Goal: Task Accomplishment & Management: Use online tool/utility

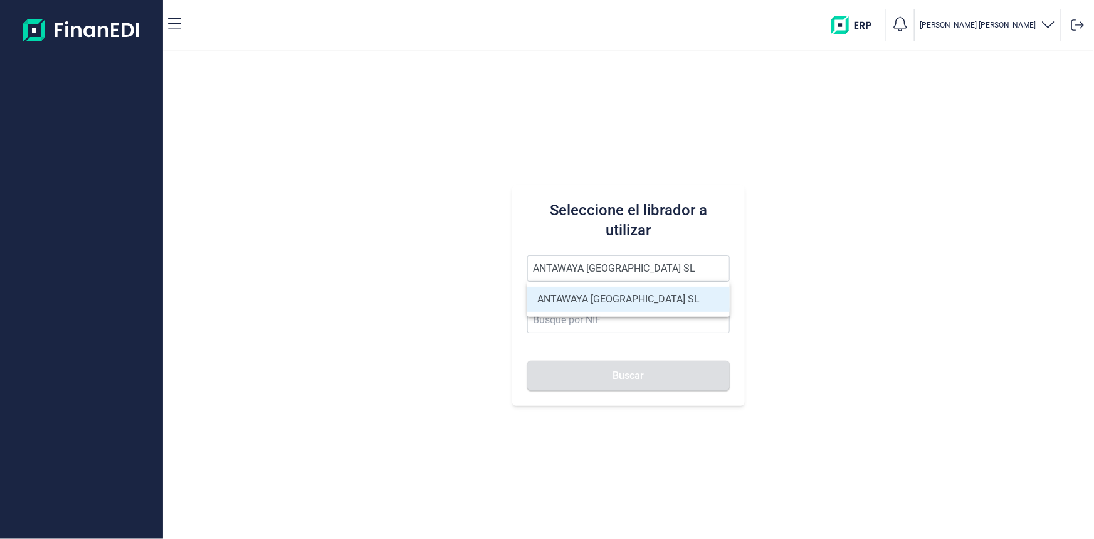
type input "ANTAWAYA [GEOGRAPHIC_DATA] SL"
click at [583, 298] on li "ANTAWAYA [GEOGRAPHIC_DATA] SL" at bounding box center [628, 299] width 203 height 25
type input "B06858773"
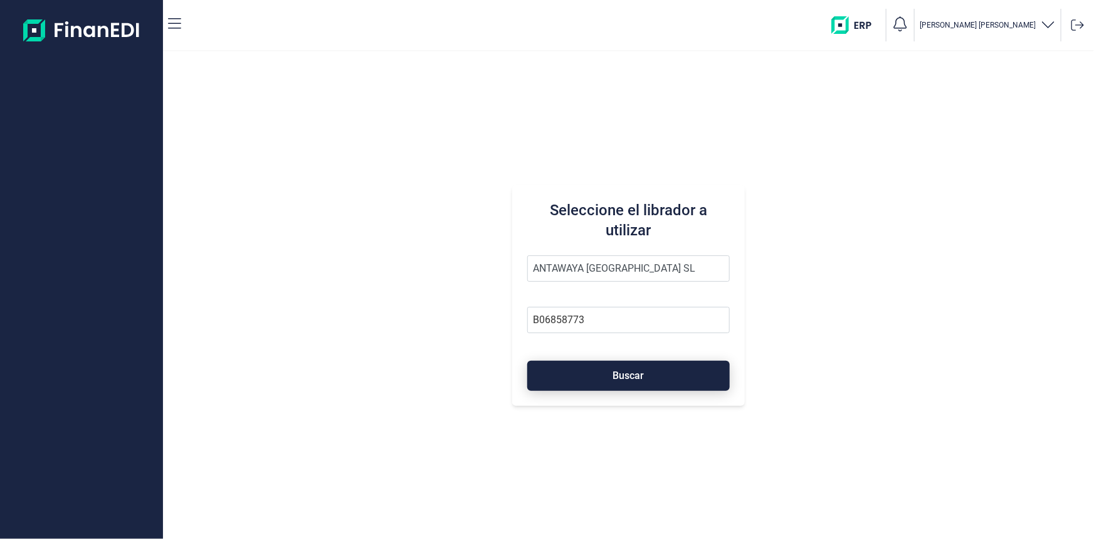
click at [579, 377] on button "Buscar" at bounding box center [628, 376] width 203 height 30
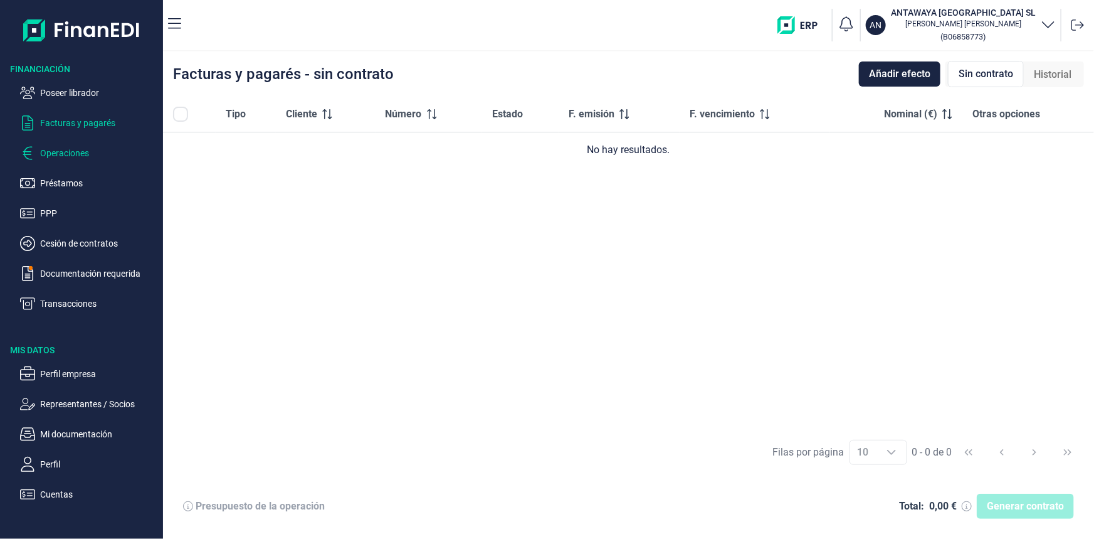
click at [71, 147] on p "Operaciones" at bounding box center [99, 152] width 118 height 15
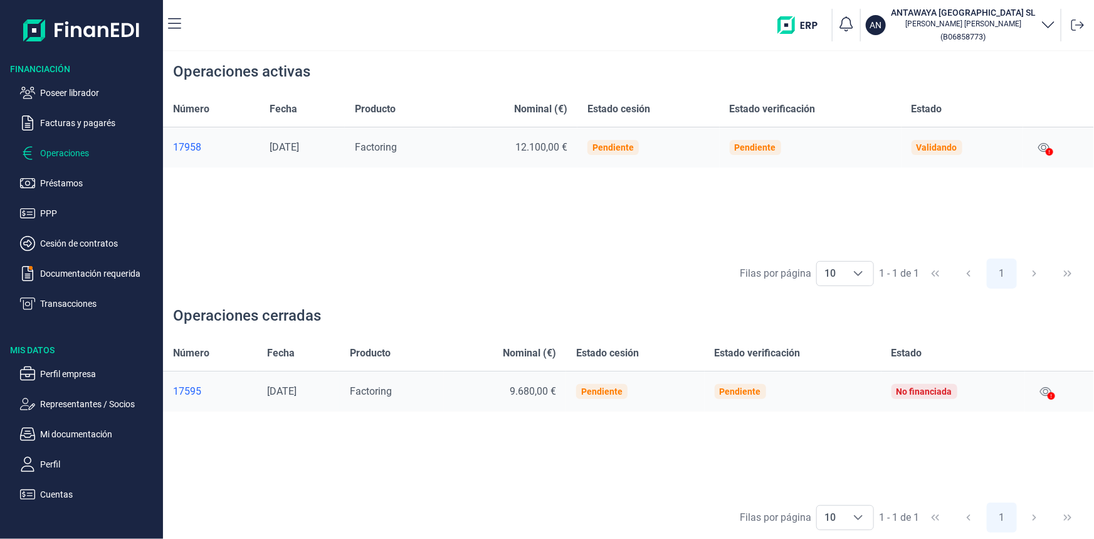
click at [1051, 151] on icon at bounding box center [1050, 152] width 8 height 8
click at [1051, 145] on div at bounding box center [1050, 152] width 8 height 15
click at [1043, 393] on icon at bounding box center [1045, 391] width 11 height 10
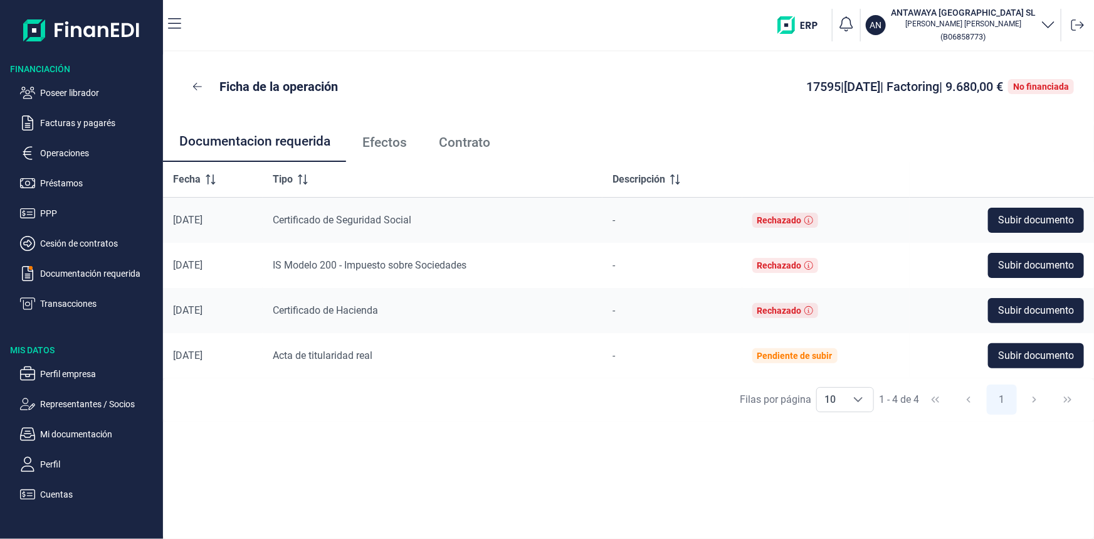
click at [393, 130] on link "Efectos" at bounding box center [384, 142] width 77 height 41
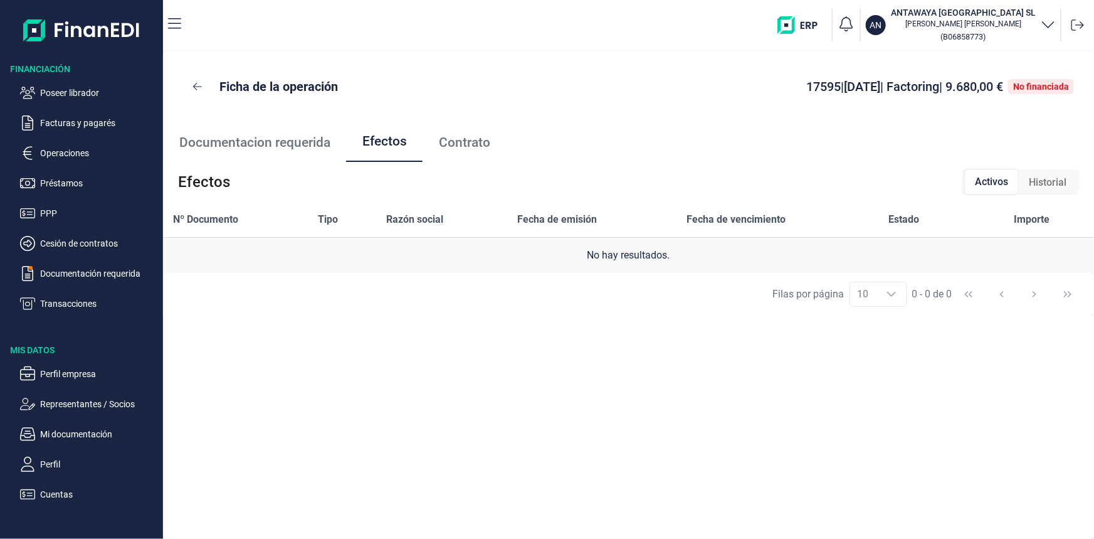
click at [1050, 183] on span "Historial" at bounding box center [1048, 182] width 38 height 15
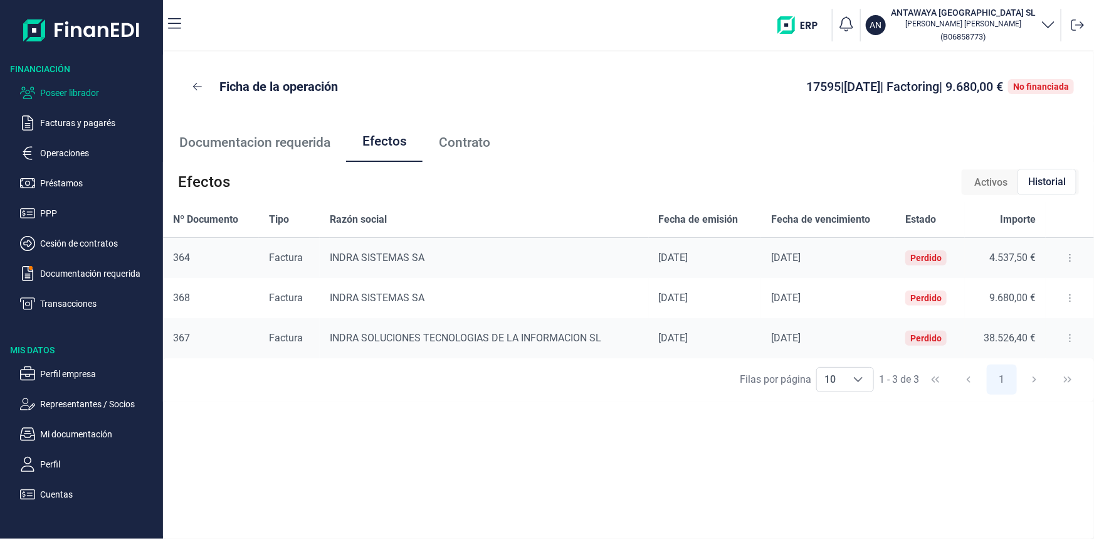
click at [60, 98] on p "Poseer librador" at bounding box center [99, 92] width 118 height 15
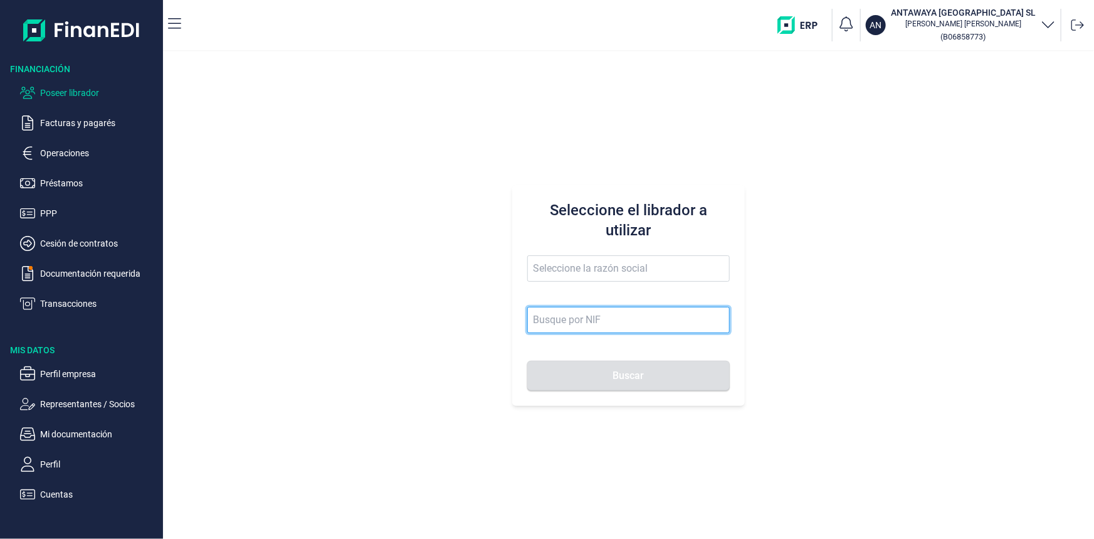
click at [594, 315] on input at bounding box center [628, 320] width 203 height 26
paste input "ANTAWAYA [GEOGRAPHIC_DATA] SL"
type input "ANTAWAYA [GEOGRAPHIC_DATA] SL"
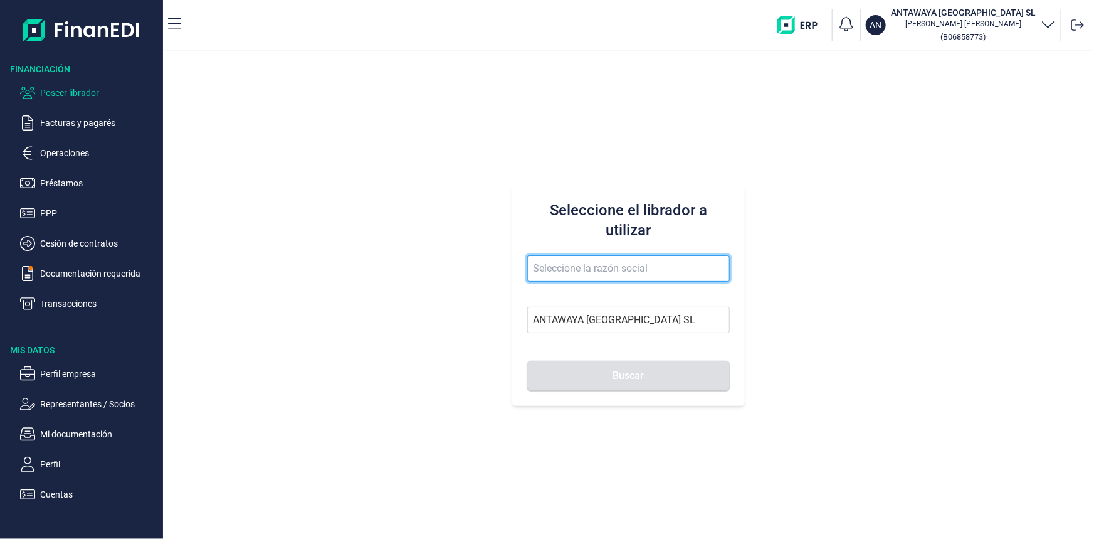
click at [583, 266] on input "text" at bounding box center [628, 268] width 203 height 26
paste input "ANTAWAYA [GEOGRAPHIC_DATA] SL"
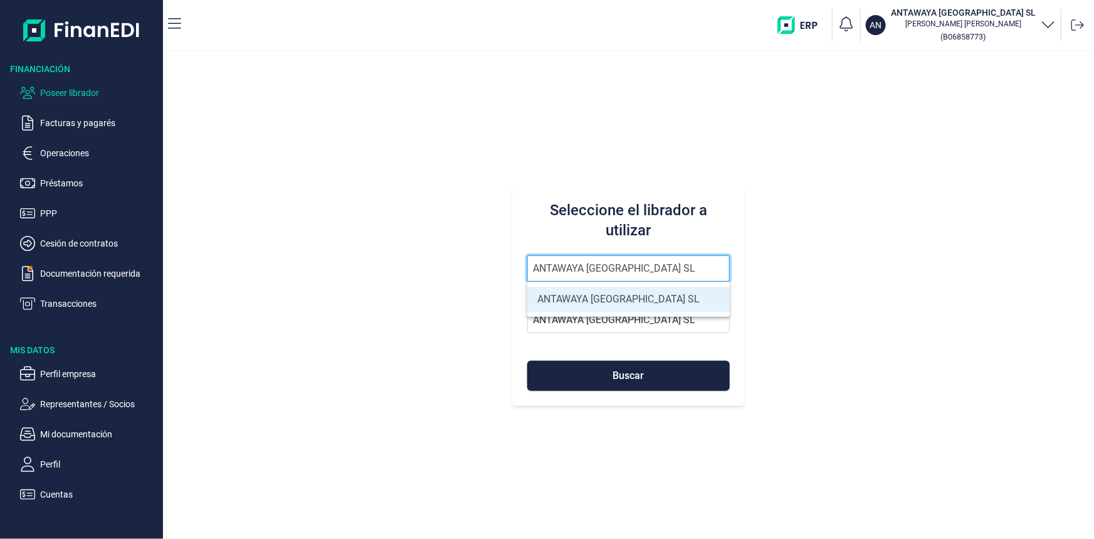
type input "ANTAWAYA [GEOGRAPHIC_DATA] SL"
click at [574, 293] on li "ANTAWAYA [GEOGRAPHIC_DATA] SL" at bounding box center [628, 299] width 203 height 25
type input "B06858773"
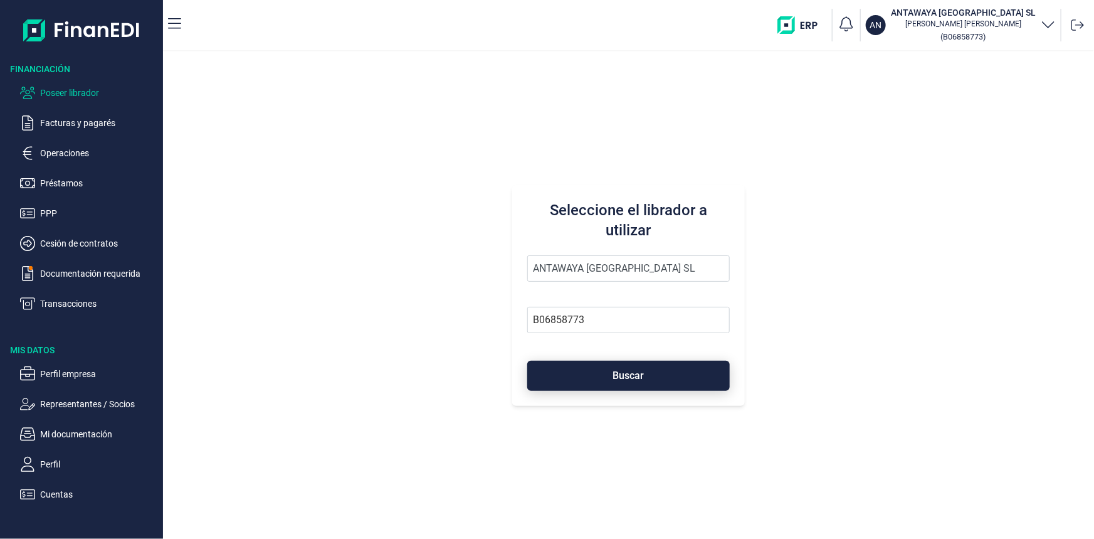
click at [584, 368] on button "Buscar" at bounding box center [628, 376] width 203 height 30
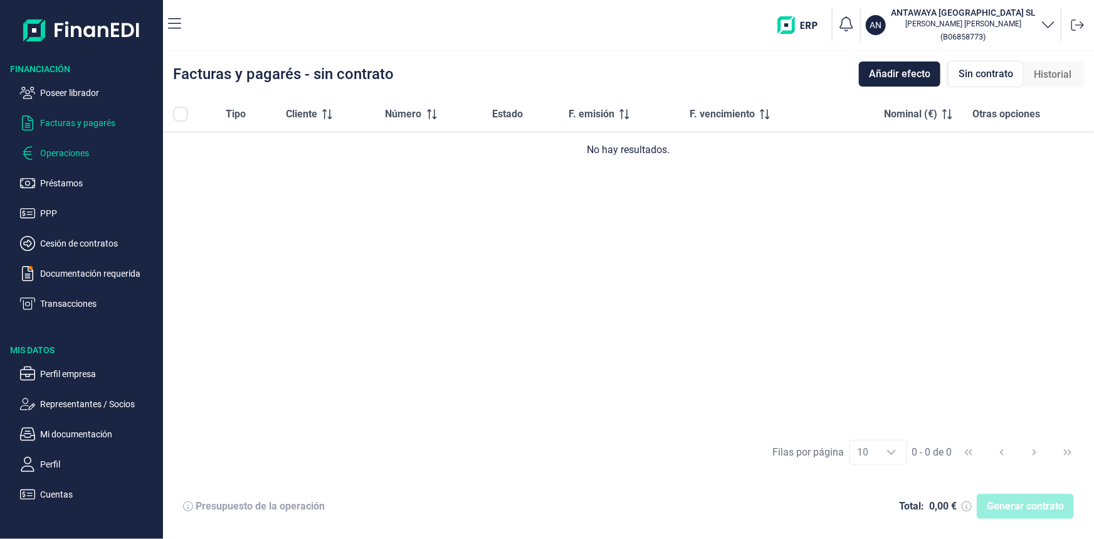
click at [62, 156] on p "Operaciones" at bounding box center [99, 152] width 118 height 15
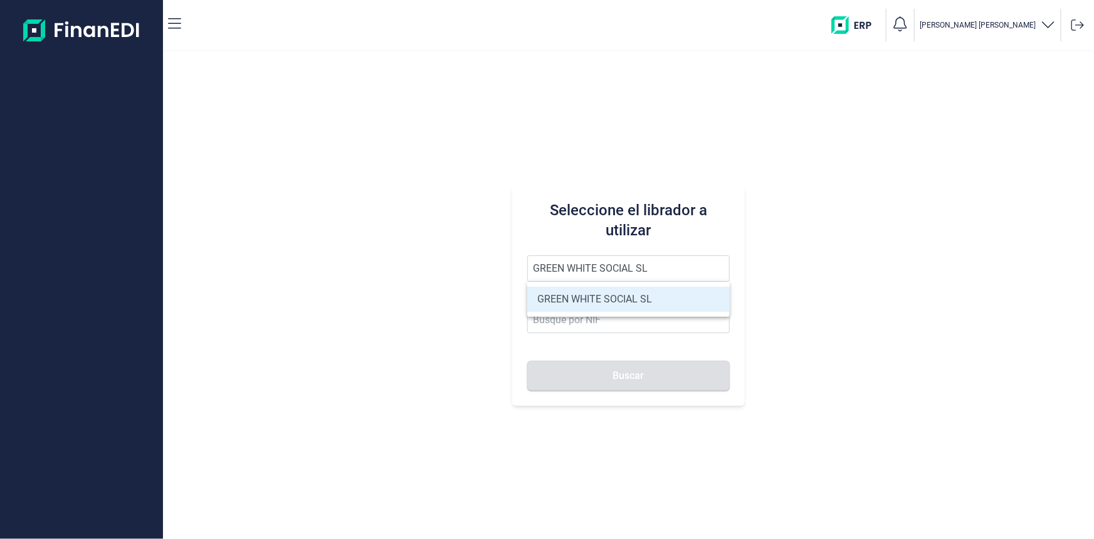
type input "GREEN WHITE SOCIAL SL"
click at [572, 294] on li "GREEN WHITE SOCIAL SL" at bounding box center [628, 299] width 203 height 25
type input "B09842113"
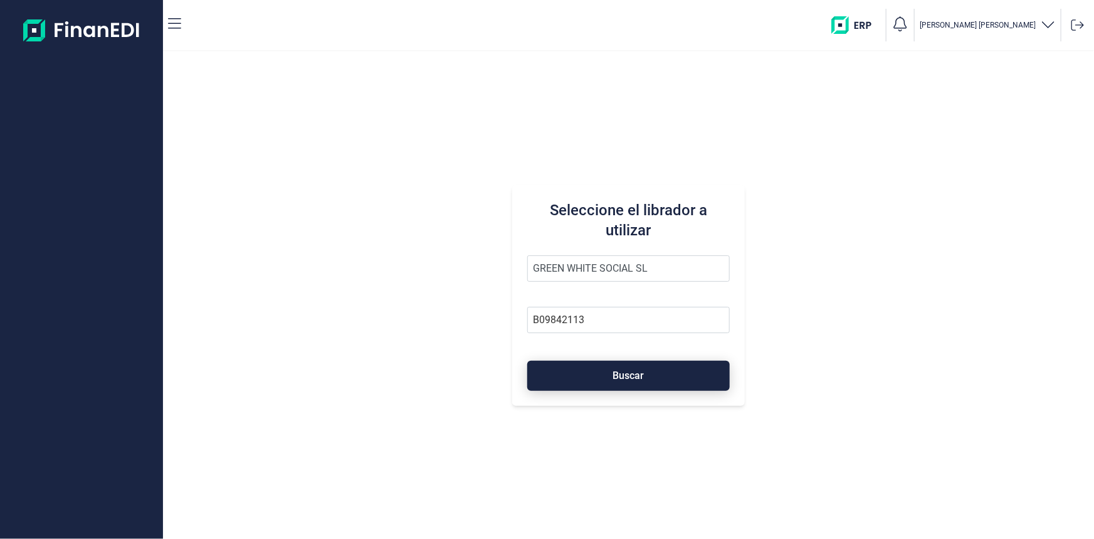
click at [552, 373] on button "Buscar" at bounding box center [628, 376] width 203 height 30
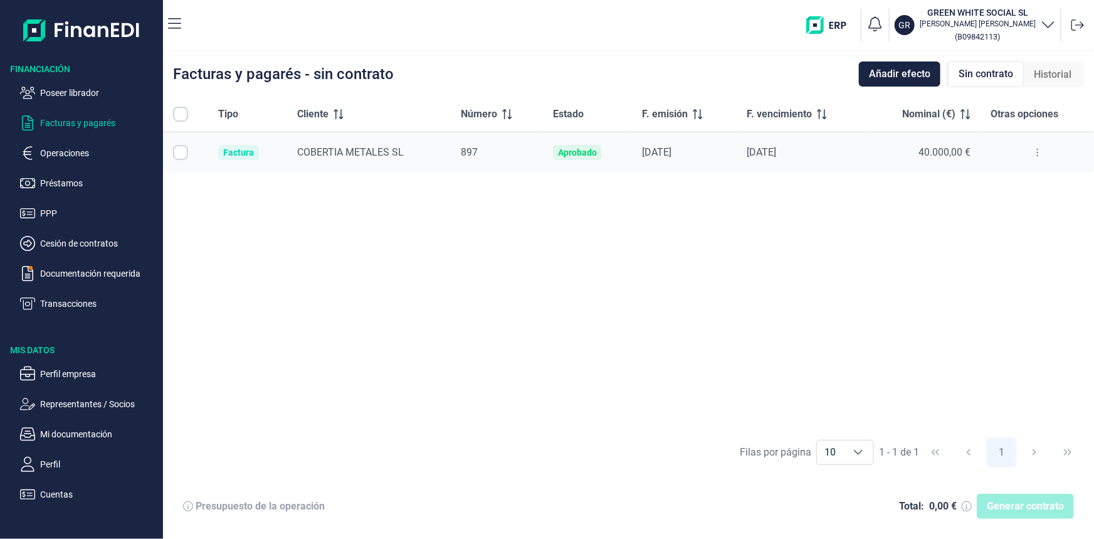
checkbox input "true"
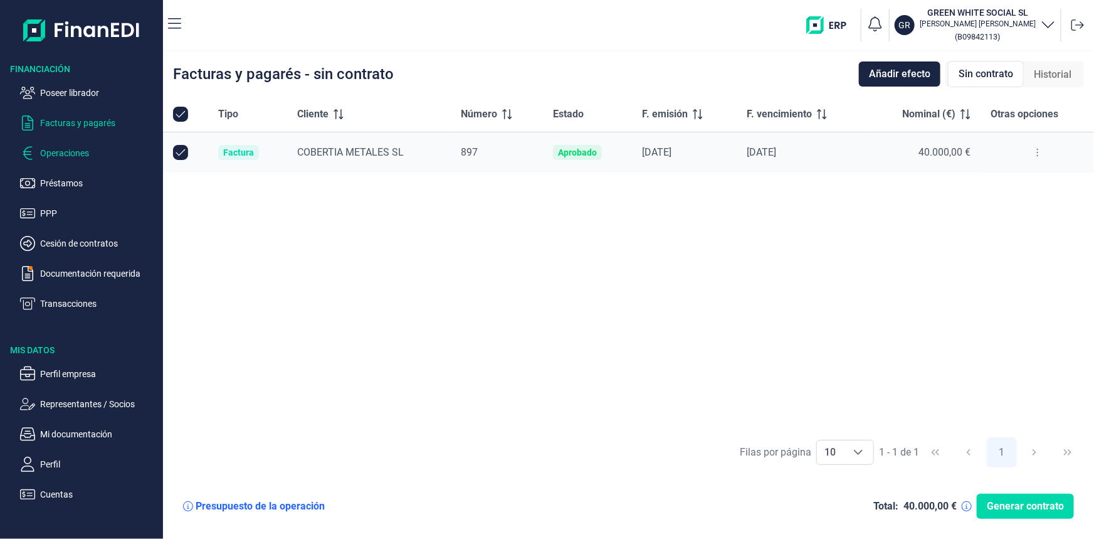
click at [56, 154] on p "Operaciones" at bounding box center [99, 152] width 118 height 15
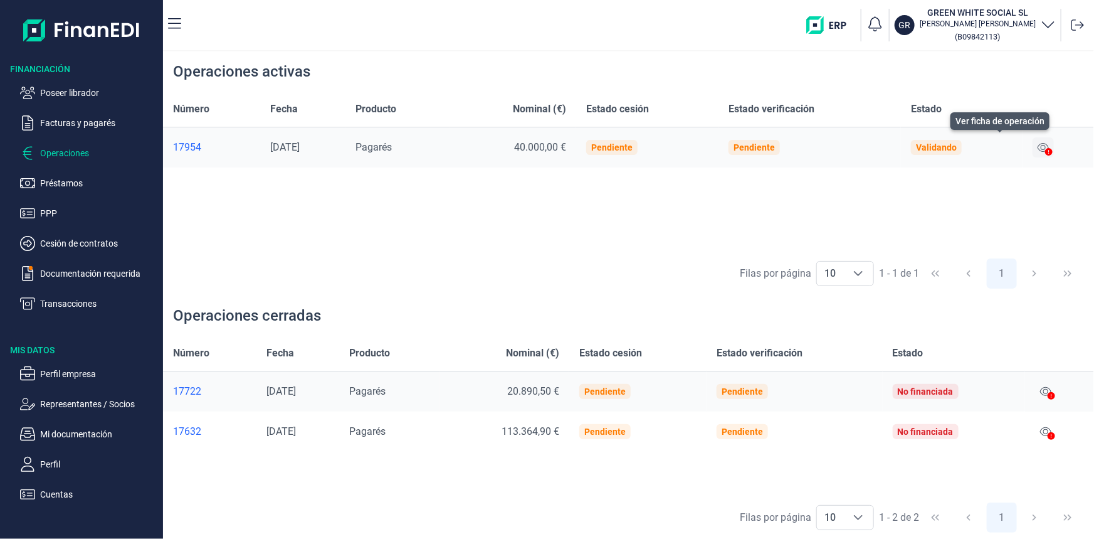
click at [1040, 152] on button at bounding box center [1043, 147] width 21 height 20
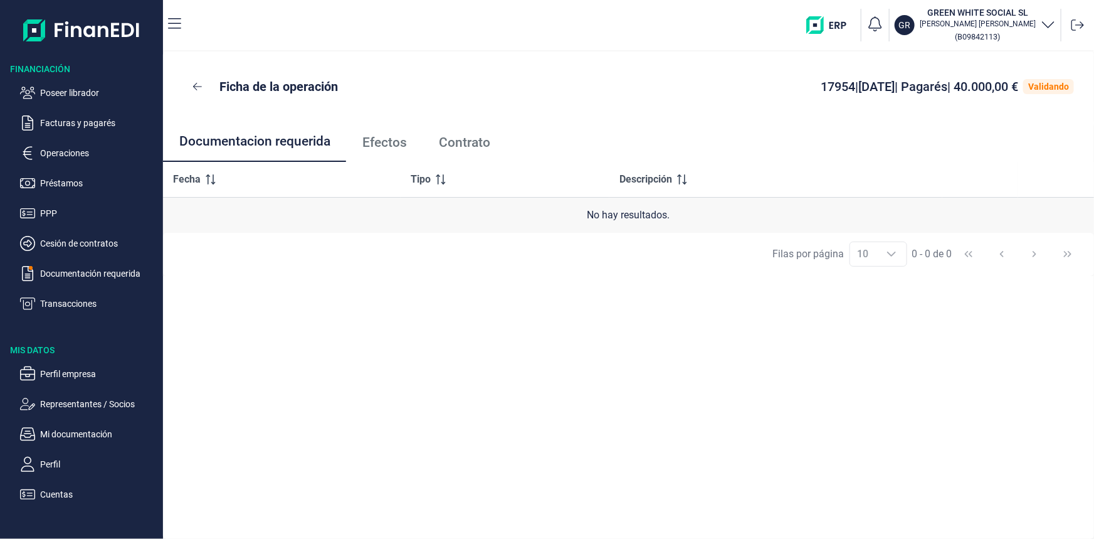
click at [373, 138] on span "Efectos" at bounding box center [384, 142] width 45 height 13
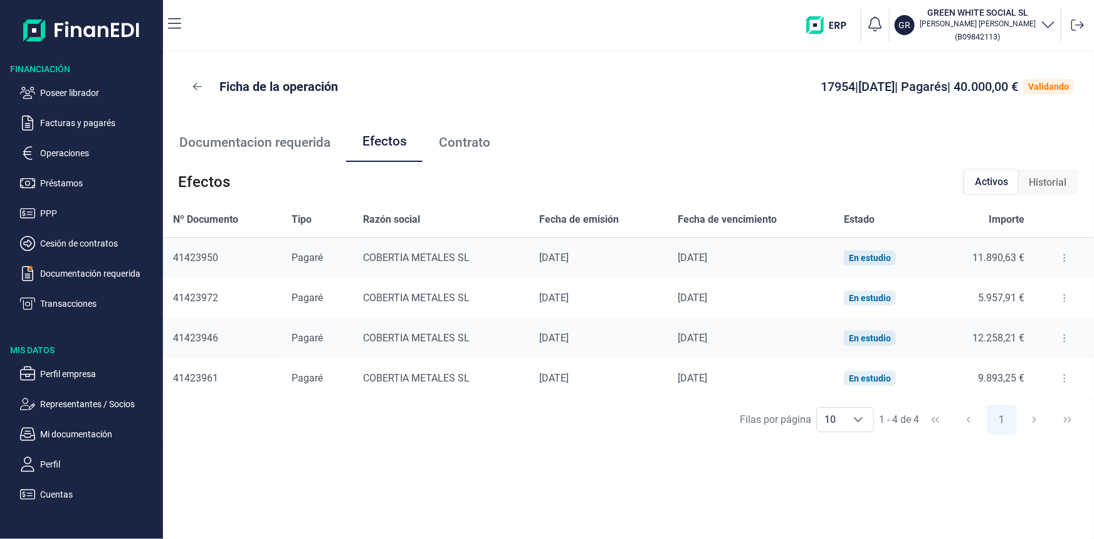
click at [1063, 258] on button at bounding box center [1064, 258] width 23 height 20
click at [1022, 290] on span "Detalles efecto" at bounding box center [1023, 289] width 57 height 13
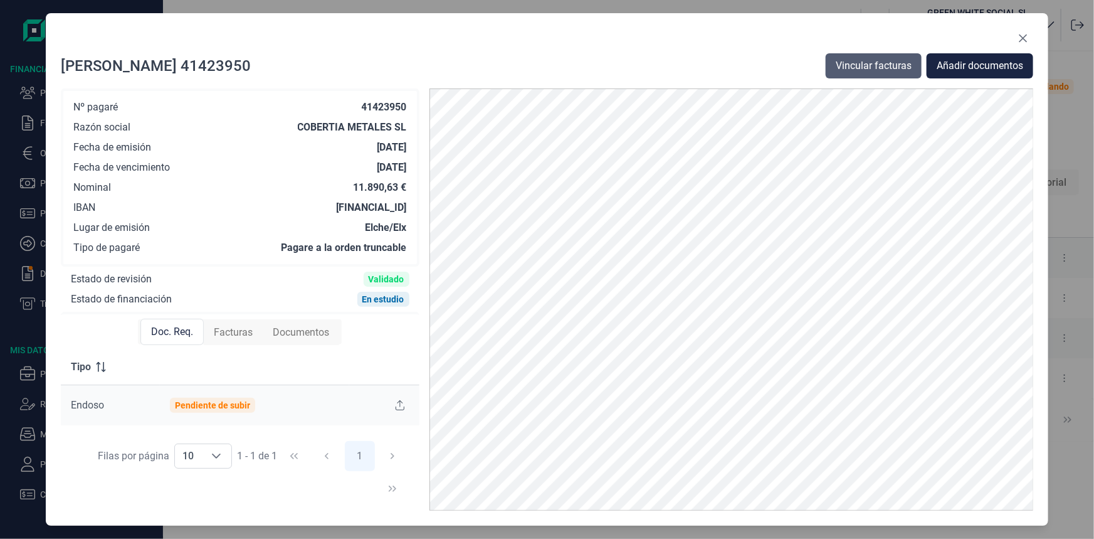
click at [865, 68] on span "Vincular facturas" at bounding box center [874, 65] width 76 height 15
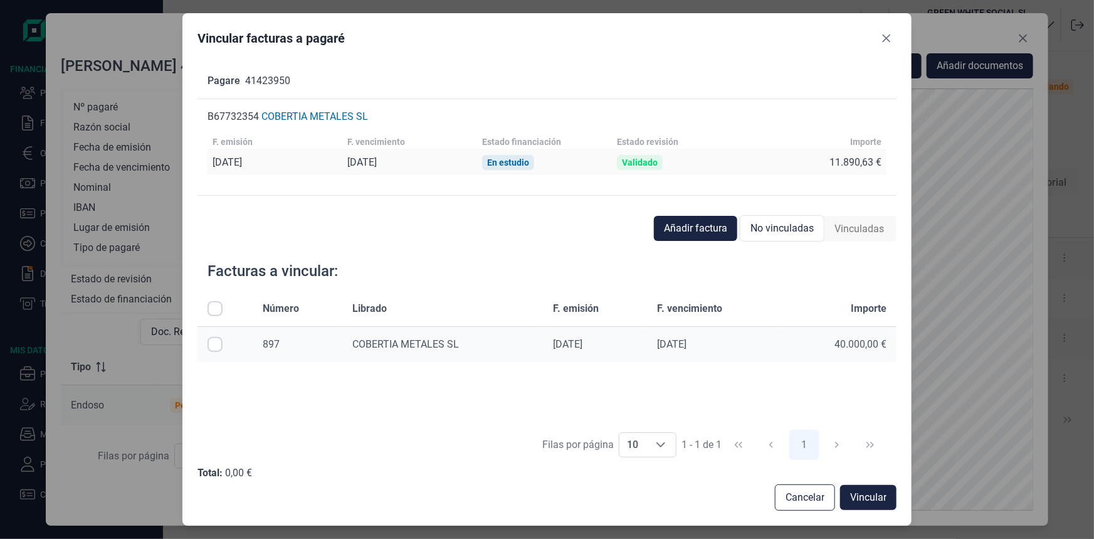
click at [214, 345] on input "Row Selected null" at bounding box center [215, 344] width 15 height 15
checkbox input "true"
click at [880, 493] on span "Vincular" at bounding box center [868, 497] width 36 height 15
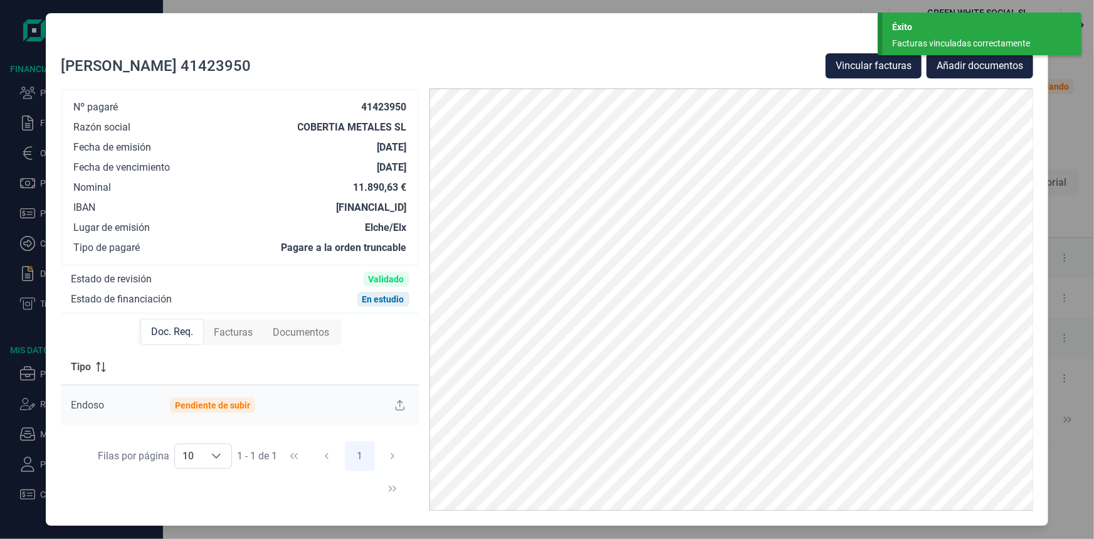
click at [1021, 29] on div "Éxito" at bounding box center [982, 27] width 180 height 13
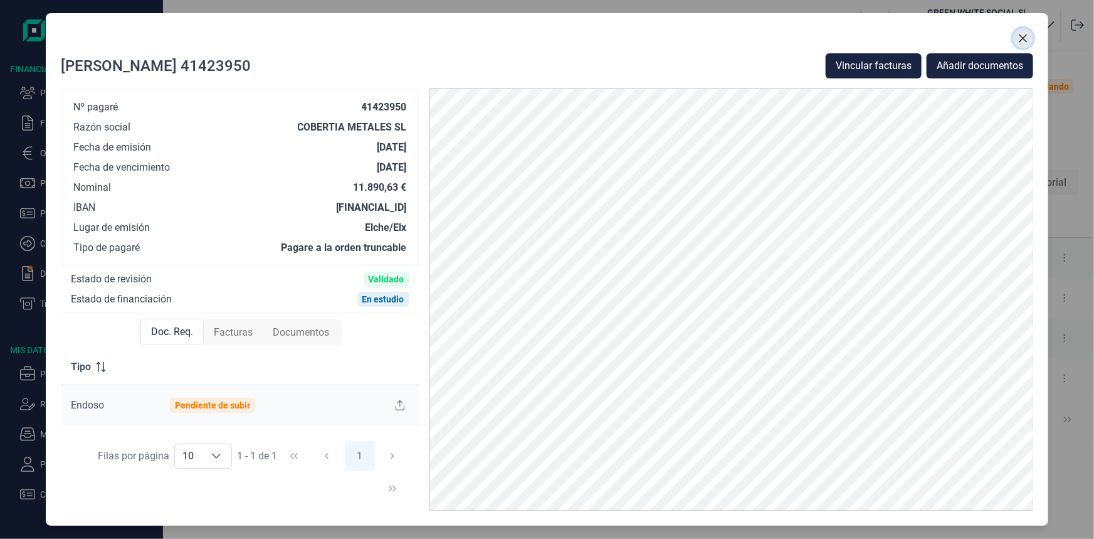
click at [1024, 36] on icon "Close" at bounding box center [1023, 38] width 10 height 10
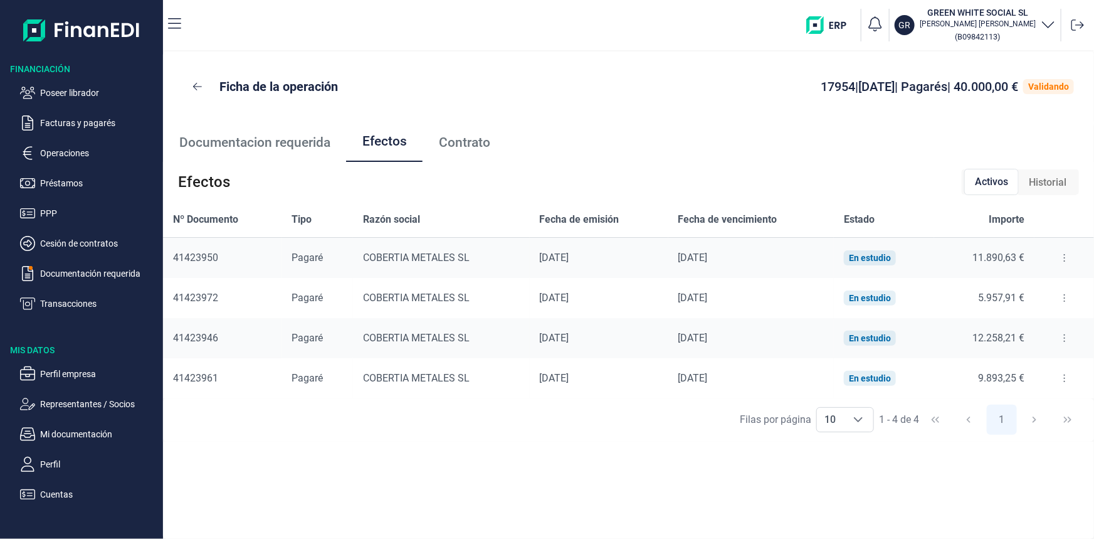
click at [1055, 300] on button at bounding box center [1064, 298] width 23 height 20
click at [1042, 327] on span "Detalles efecto" at bounding box center [1023, 329] width 57 height 13
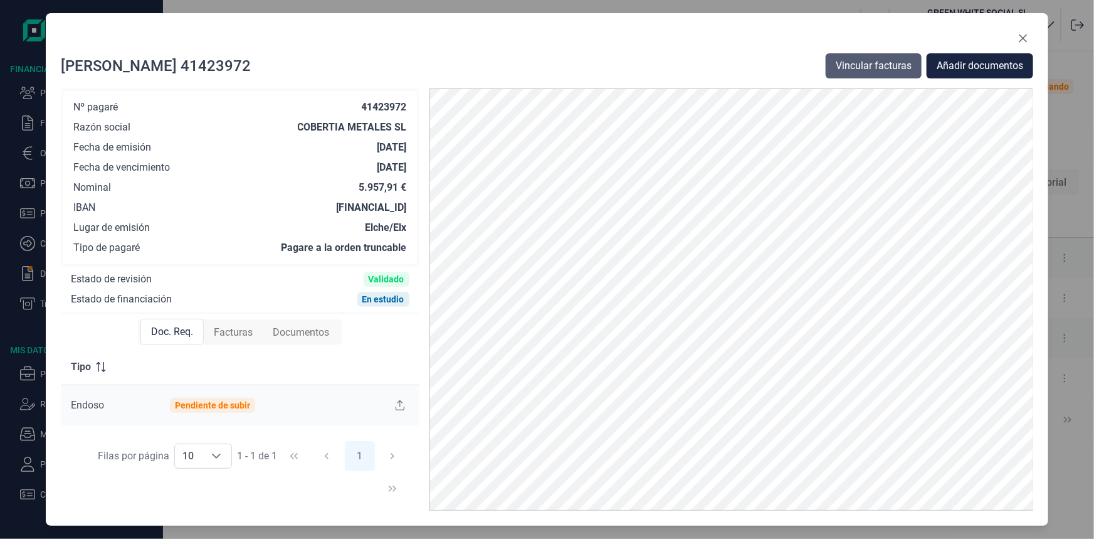
click at [863, 61] on span "Vincular facturas" at bounding box center [874, 65] width 76 height 15
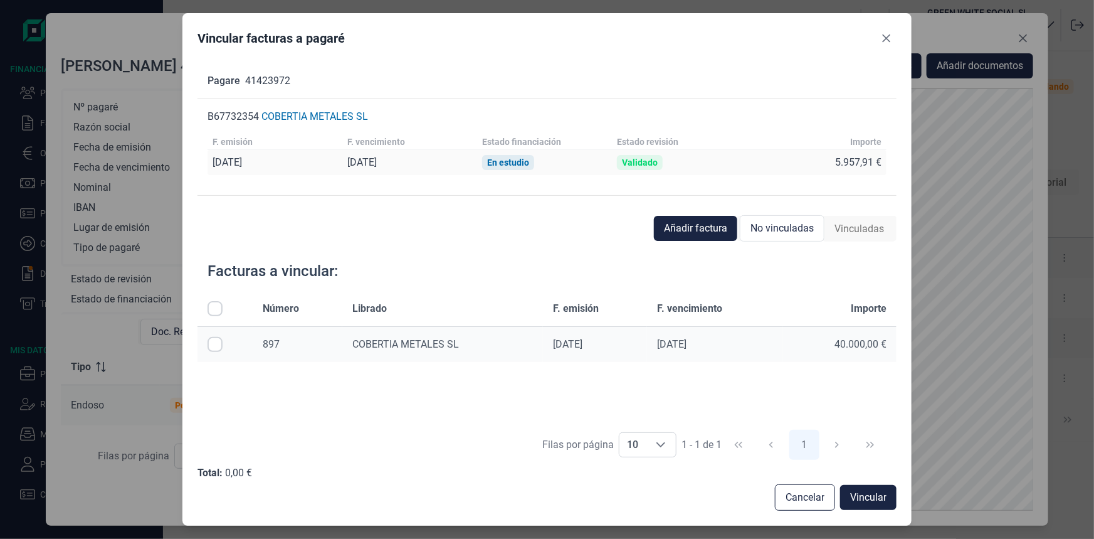
click at [212, 345] on input "Row Selected null" at bounding box center [215, 344] width 15 height 15
checkbox input "true"
click at [882, 503] on span "Vincular" at bounding box center [868, 497] width 36 height 15
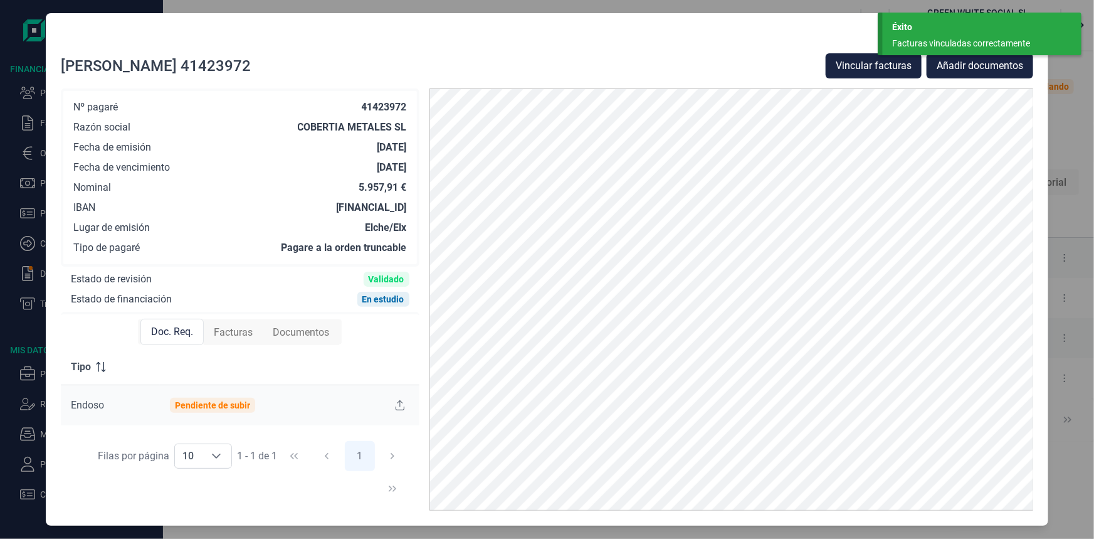
click at [1009, 26] on div "Éxito" at bounding box center [982, 27] width 180 height 13
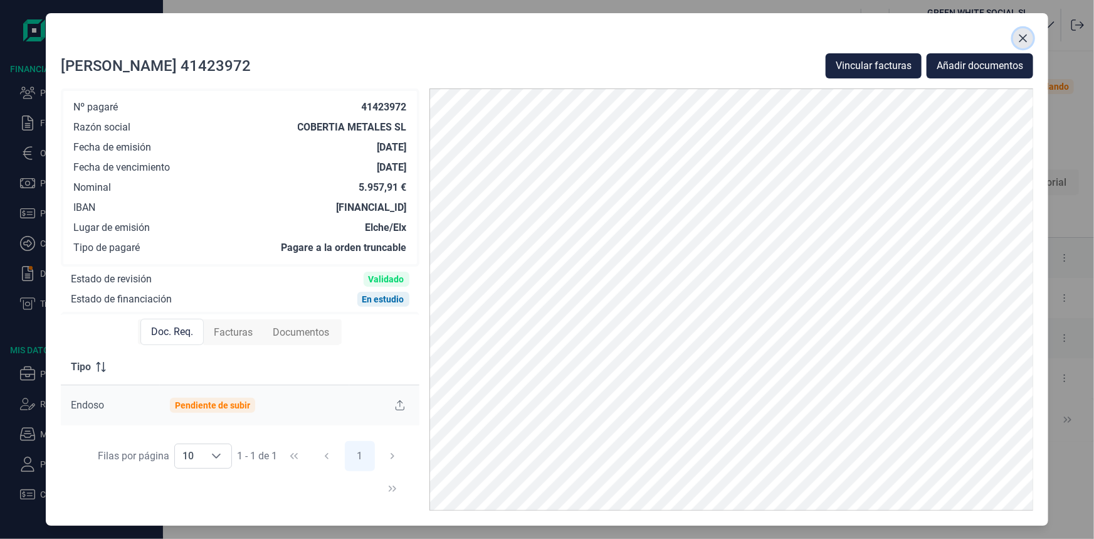
click at [1025, 34] on icon "Close" at bounding box center [1023, 38] width 10 height 10
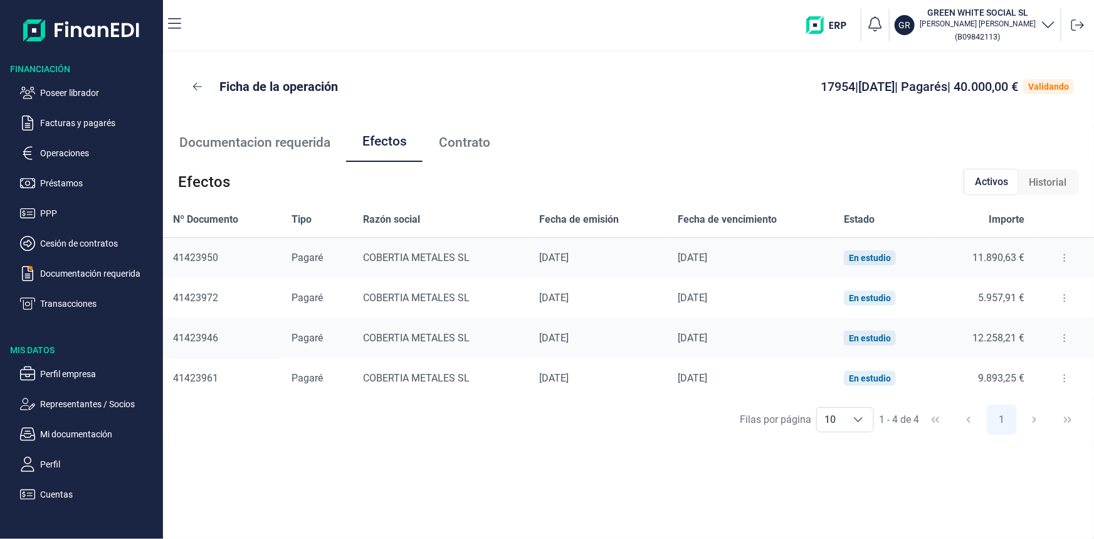
click at [1063, 343] on button at bounding box center [1064, 338] width 23 height 20
click at [1050, 366] on span "Detalles efecto" at bounding box center [1023, 369] width 57 height 13
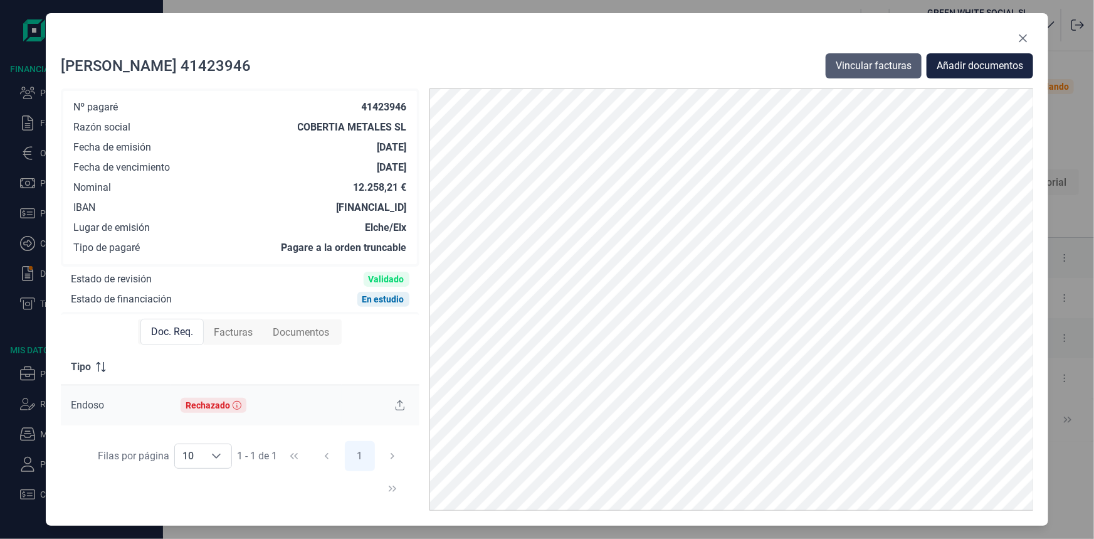
click at [889, 59] on span "Vincular facturas" at bounding box center [874, 65] width 76 height 15
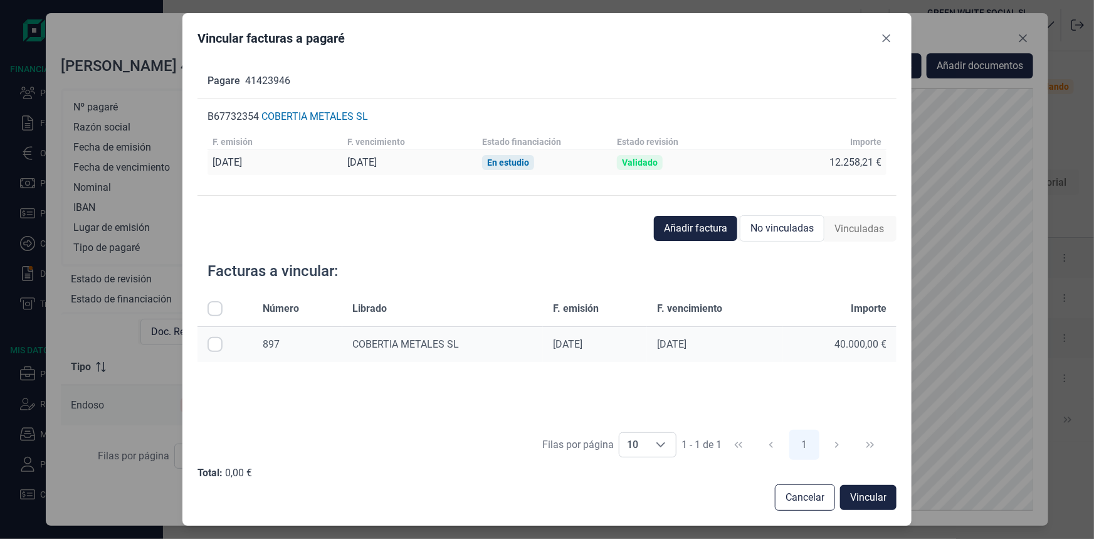
click at [213, 347] on input "Row Selected null" at bounding box center [215, 344] width 15 height 15
checkbox input "true"
click at [881, 496] on span "Vincular" at bounding box center [868, 497] width 36 height 15
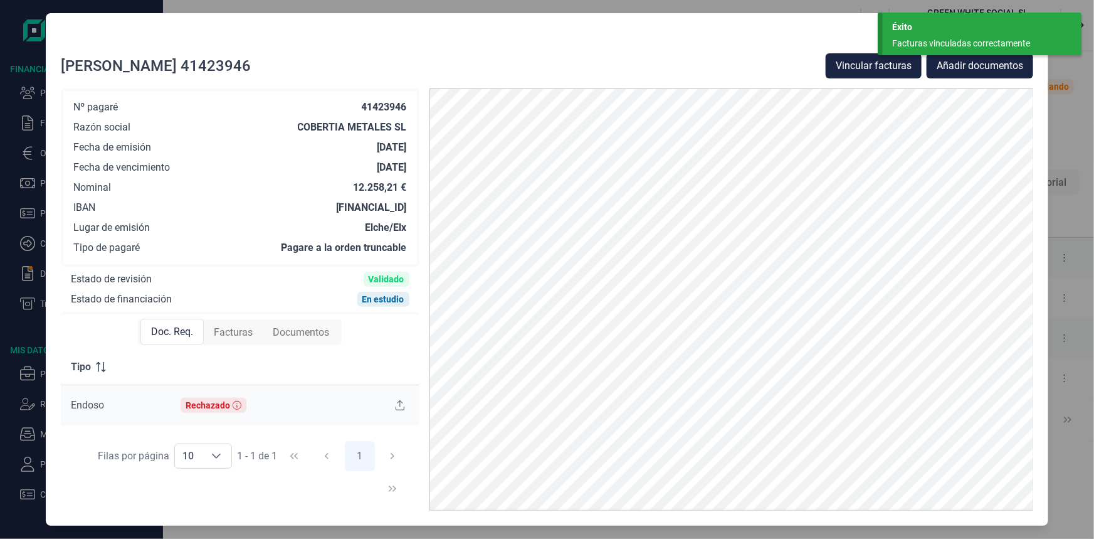
click at [992, 35] on div "Éxito Facturas vinculadas correctamente" at bounding box center [982, 34] width 199 height 43
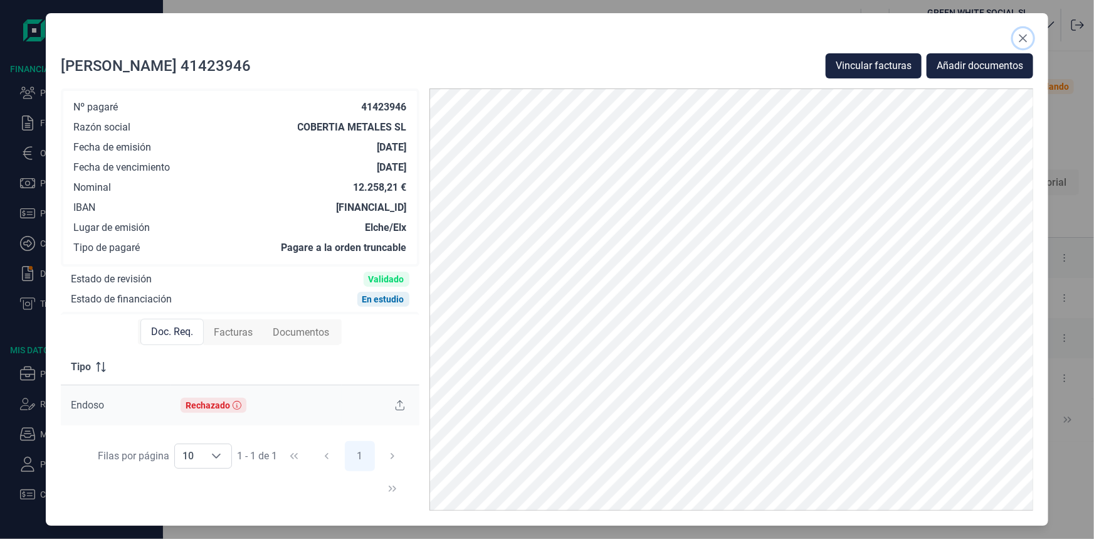
click at [1022, 34] on icon "Close" at bounding box center [1023, 38] width 10 height 10
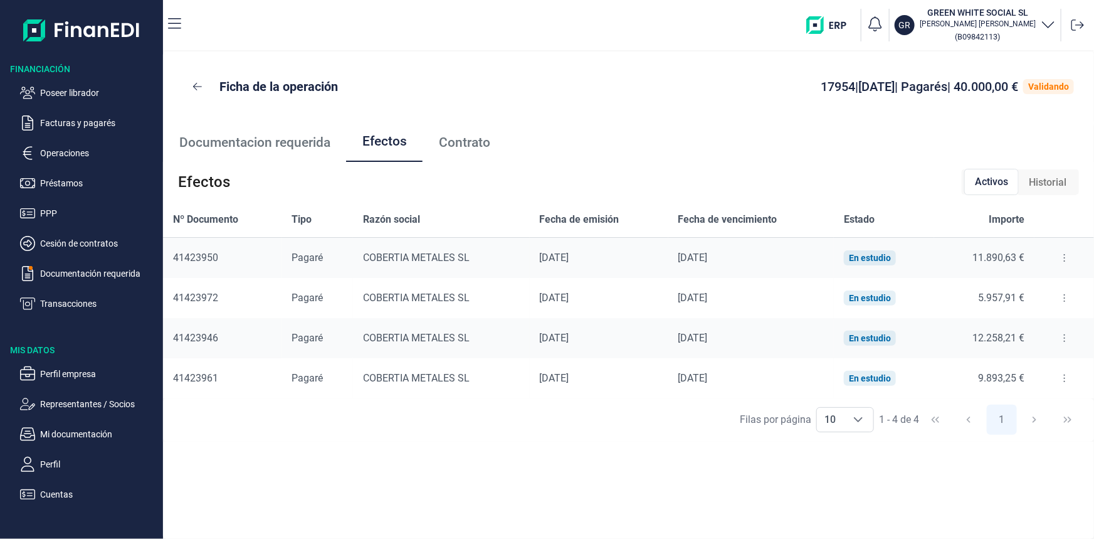
click at [1057, 380] on button at bounding box center [1064, 378] width 23 height 20
click at [1045, 407] on span "Detalles efecto" at bounding box center [1023, 409] width 57 height 13
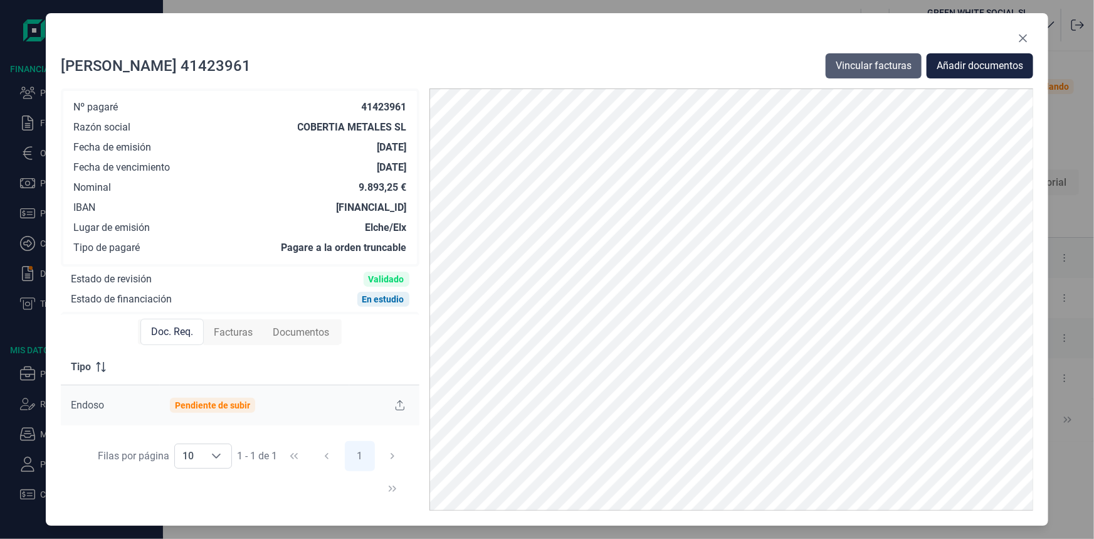
click at [859, 57] on button "Vincular facturas" at bounding box center [874, 65] width 96 height 25
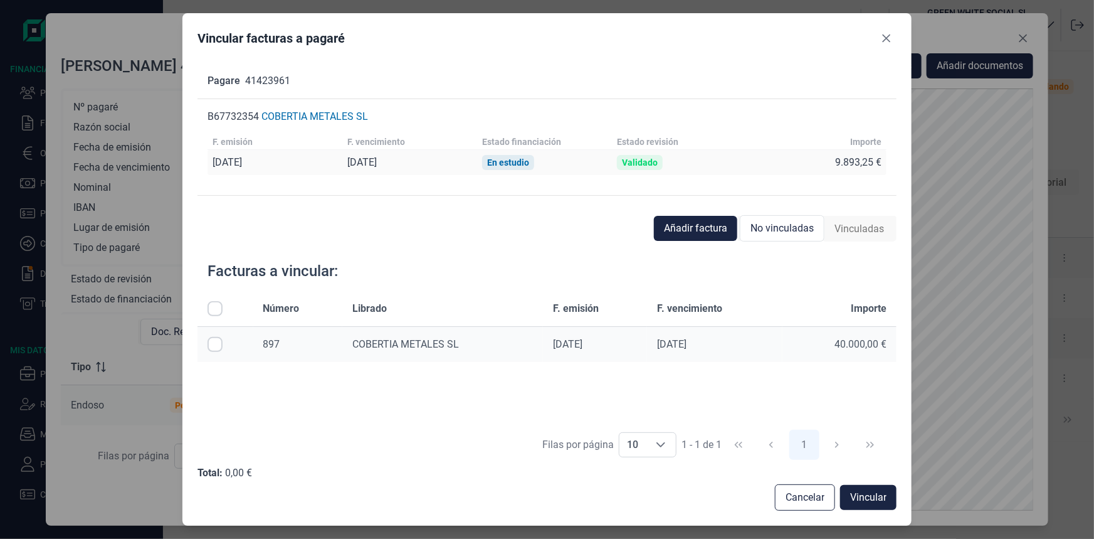
click at [218, 337] on input "Row Selected null" at bounding box center [215, 344] width 15 height 15
checkbox input "true"
click at [888, 497] on button "Vincular" at bounding box center [868, 497] width 56 height 25
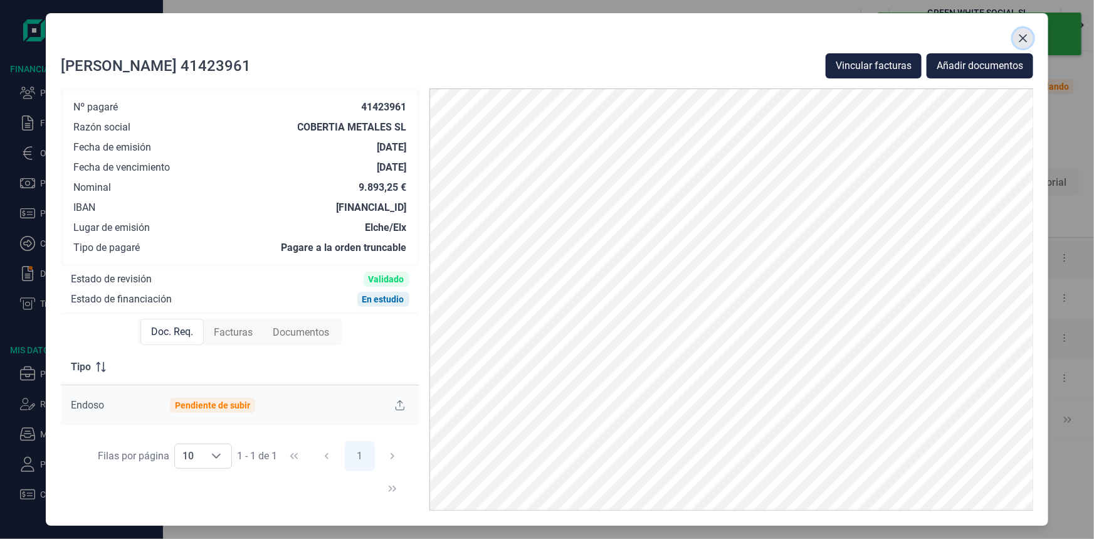
click at [1025, 34] on icon "Close" at bounding box center [1023, 38] width 10 height 10
